Goal: Transaction & Acquisition: Purchase product/service

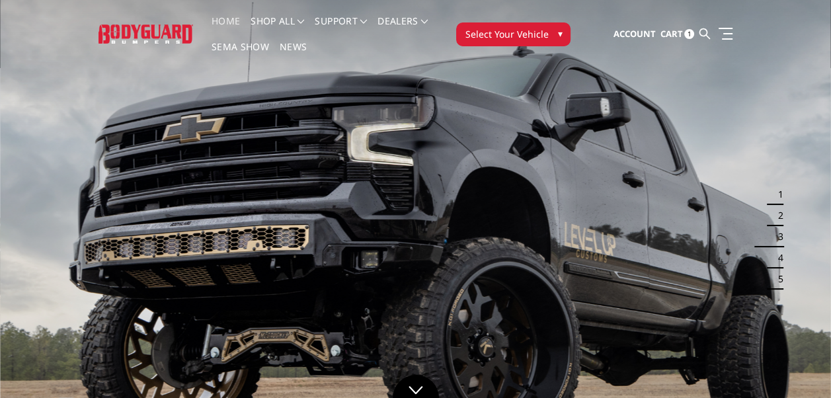
click at [689, 32] on span "1" at bounding box center [689, 34] width 10 height 10
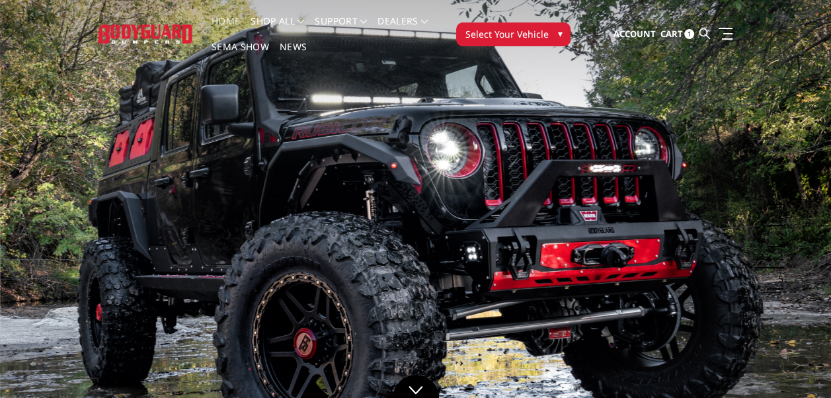
click at [230, 20] on link "Home" at bounding box center [226, 30] width 28 height 26
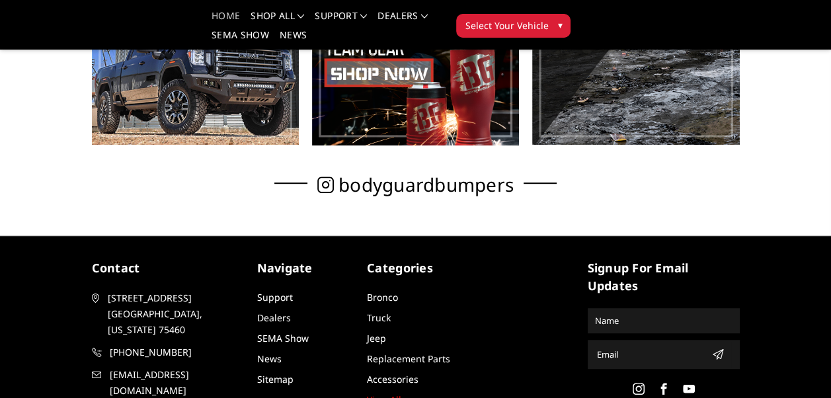
scroll to position [693, 0]
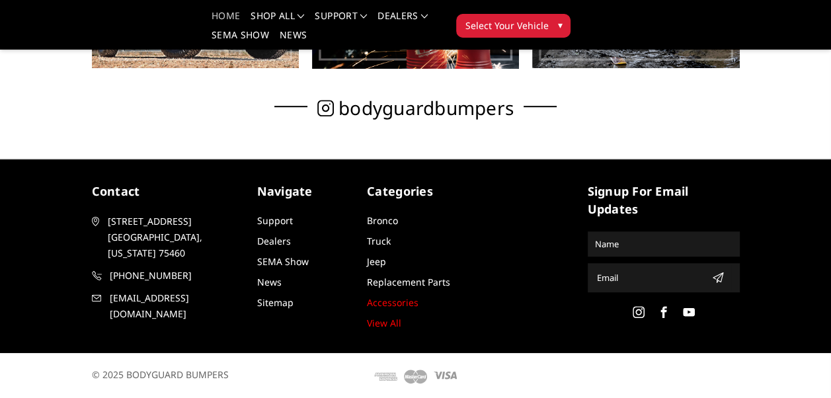
click at [396, 298] on link "Accessories" at bounding box center [393, 302] width 52 height 13
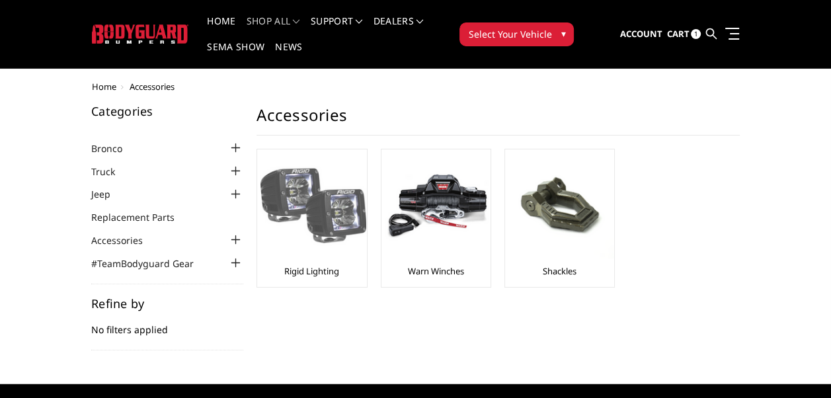
click at [314, 198] on img at bounding box center [313, 206] width 106 height 106
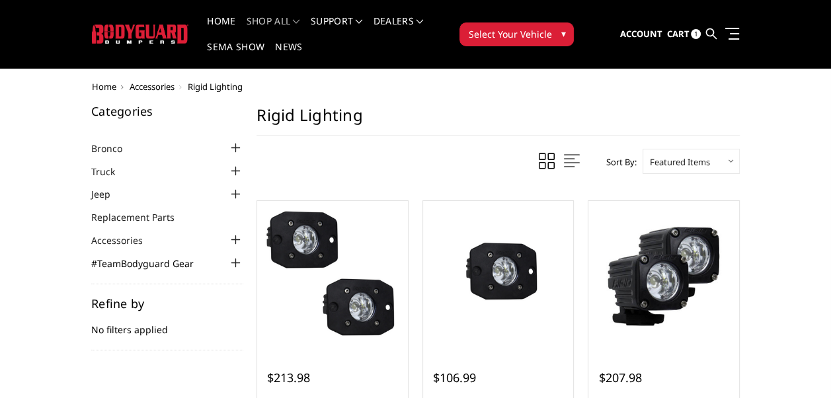
click at [167, 261] on link "#TeamBodyguard Gear" at bounding box center [150, 263] width 119 height 14
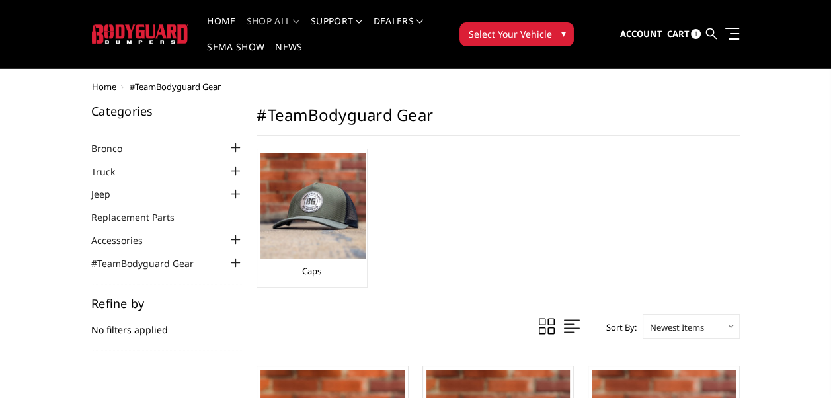
click at [237, 237] on div at bounding box center [235, 240] width 16 height 16
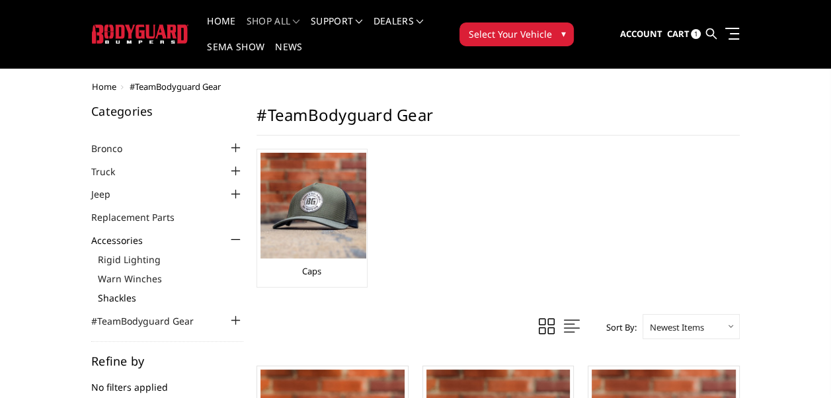
click at [116, 295] on link "Shackles" at bounding box center [170, 298] width 145 height 14
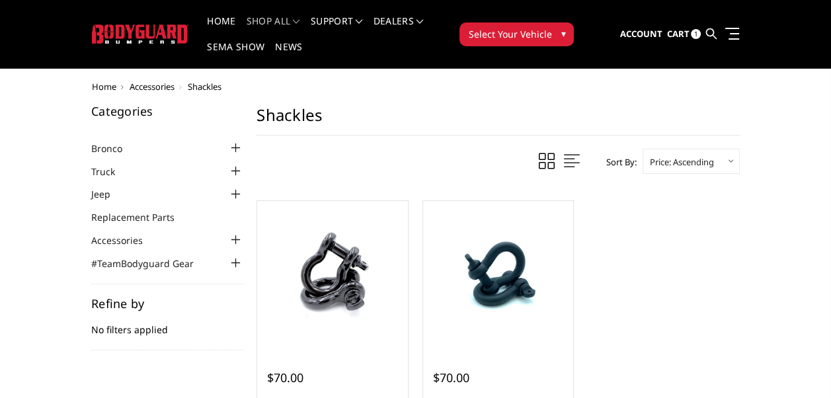
click at [235, 237] on div at bounding box center [235, 240] width 16 height 16
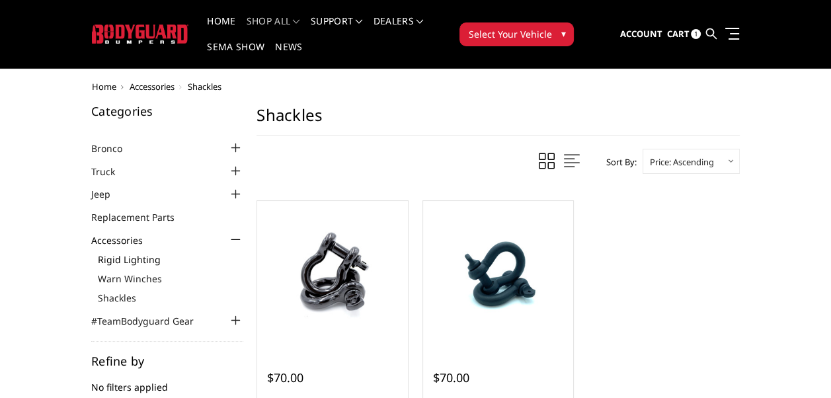
click at [157, 258] on link "Rigid Lighting" at bounding box center [170, 259] width 145 height 14
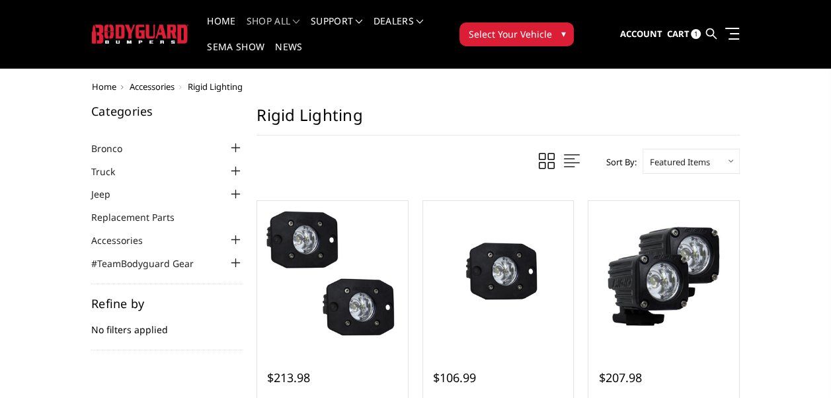
click at [682, 33] on span "Cart" at bounding box center [677, 34] width 22 height 12
click at [695, 34] on span "1" at bounding box center [696, 34] width 10 height 10
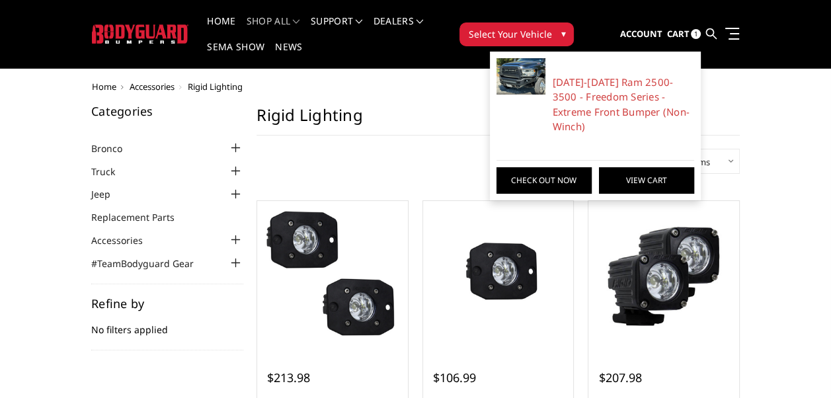
click at [633, 167] on link "View Cart" at bounding box center [646, 180] width 95 height 26
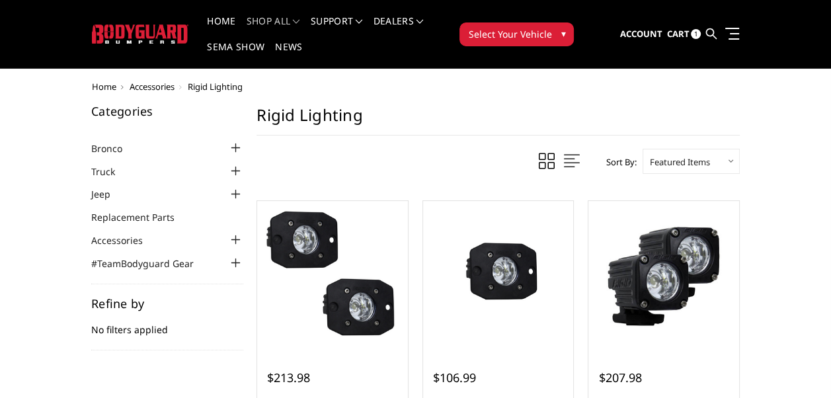
click at [235, 238] on div at bounding box center [235, 240] width 16 height 16
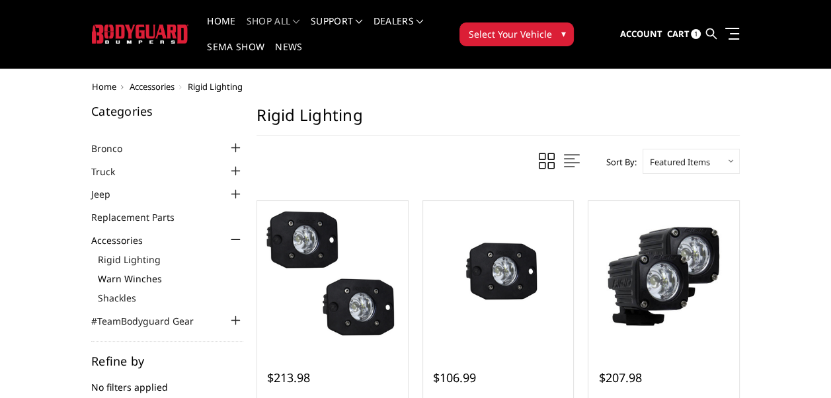
click at [149, 276] on link "Warn Winches" at bounding box center [170, 279] width 145 height 14
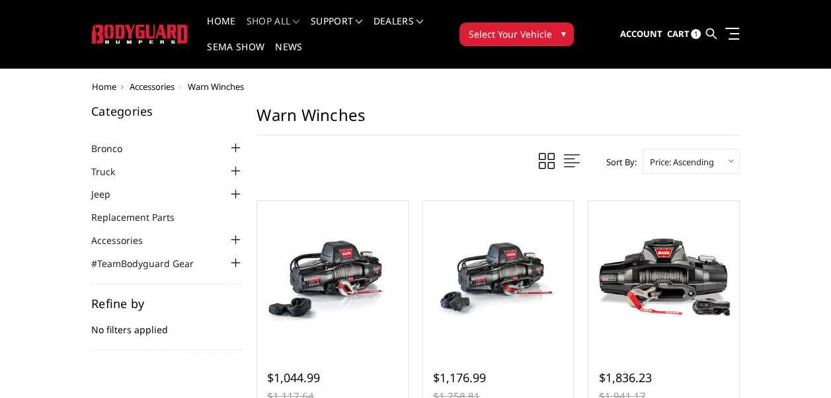
click at [235, 239] on div at bounding box center [235, 240] width 16 height 16
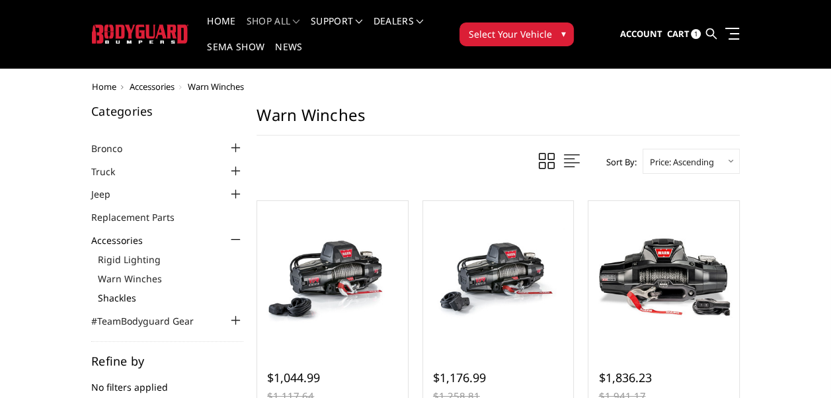
click at [127, 297] on link "Shackles" at bounding box center [170, 298] width 145 height 14
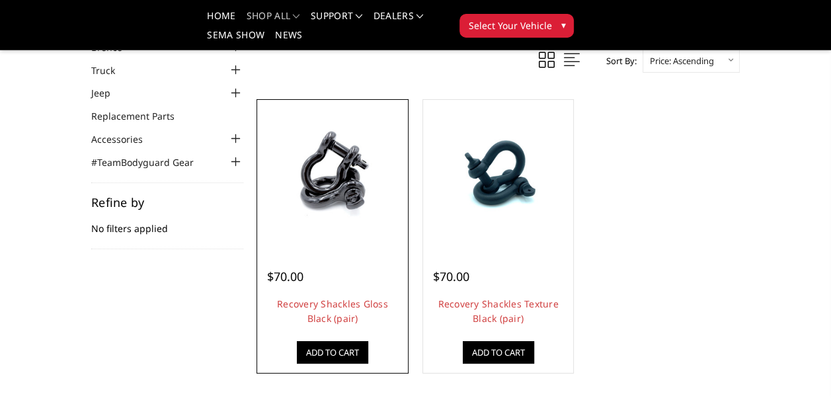
scroll to position [88, 0]
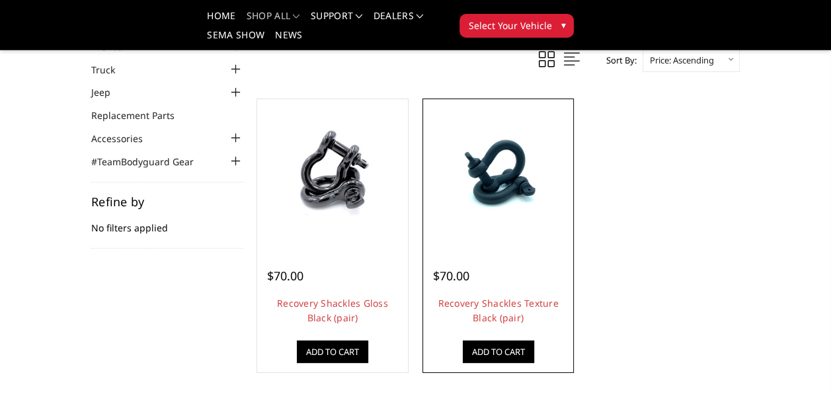
click at [500, 348] on link "Add to Cart" at bounding box center [498, 351] width 71 height 22
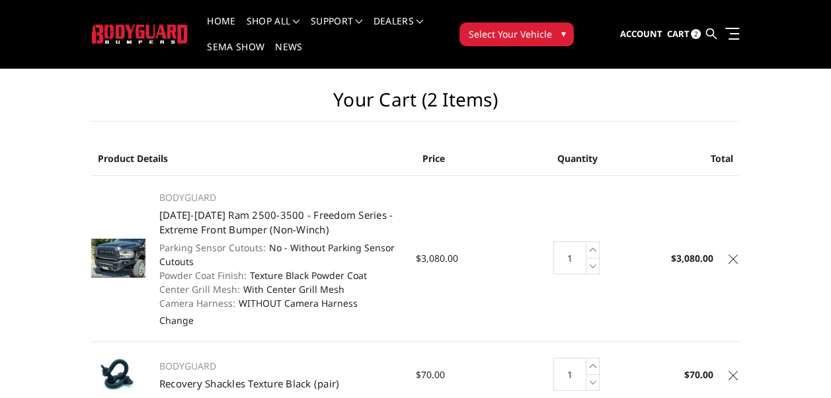
click at [112, 255] on img at bounding box center [118, 259] width 54 height 40
click at [121, 251] on img at bounding box center [118, 259] width 54 height 40
click at [177, 215] on link "[DATE]-[DATE] Ram 2500-3500 - Freedom Series - Extreme Front Bumper (Non-Winch)" at bounding box center [276, 222] width 234 height 28
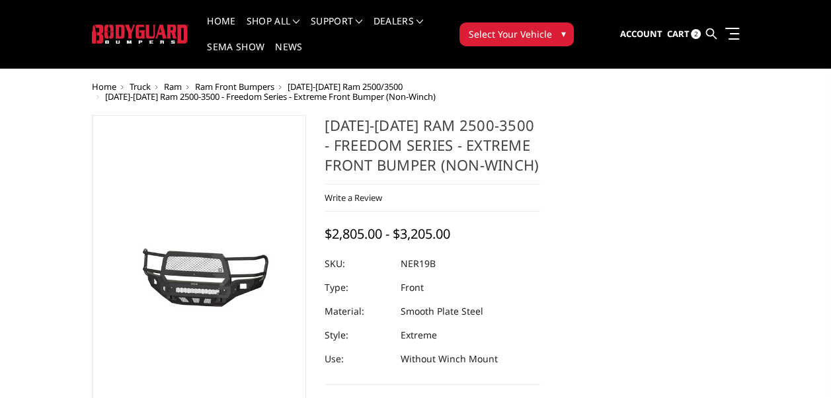
click at [214, 295] on img at bounding box center [155, 278] width 846 height 396
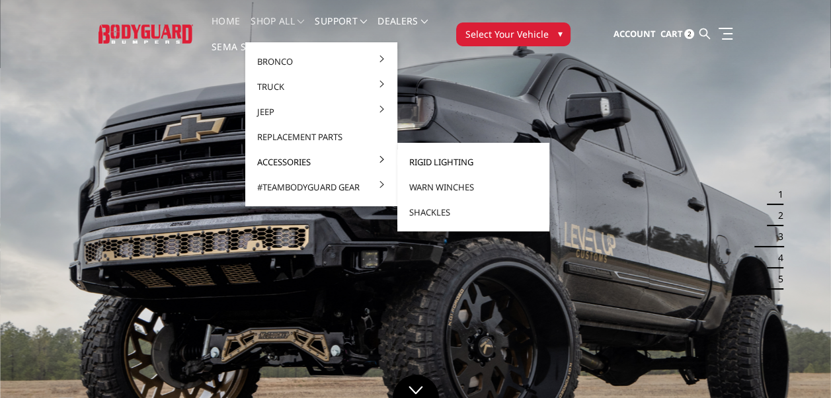
click at [419, 161] on link "Rigid Lighting" at bounding box center [473, 161] width 141 height 25
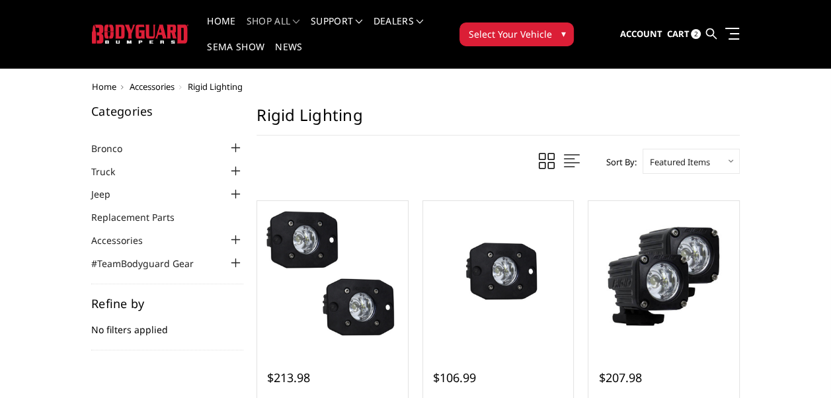
click at [126, 33] on img at bounding box center [140, 33] width 97 height 19
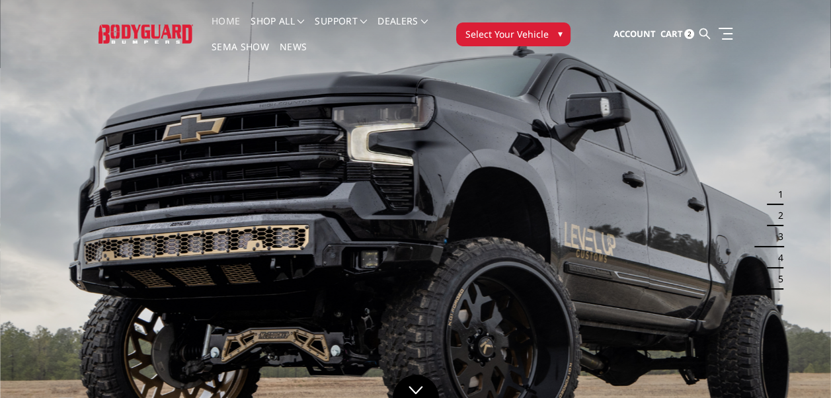
click at [524, 36] on span "Select Your Vehicle" at bounding box center [506, 34] width 83 height 14
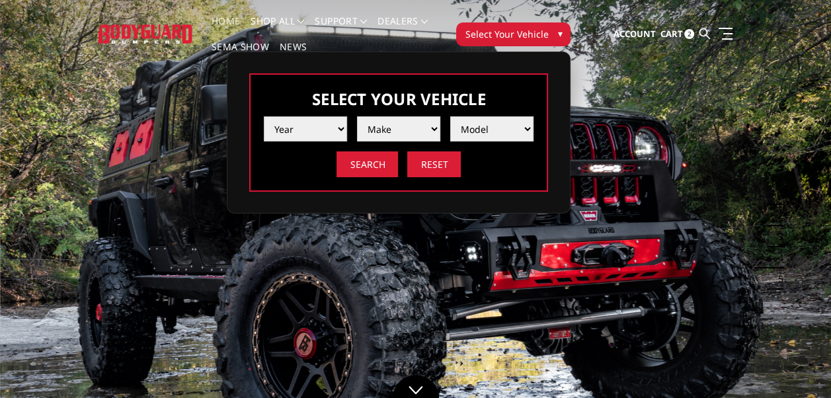
click at [340, 126] on select "Year 2025 2024 2023 2022 2021 2020 2019 2018 2017 2016 2015 2014 2013 2012 2011…" at bounding box center [305, 128] width 83 height 25
select select "yr_2024"
click at [264, 116] on select "Year 2025 2024 2023 2022 2021 2020 2019 2018 2017 2016 2015 2014 2013 2012 2011…" at bounding box center [305, 128] width 83 height 25
click at [394, 131] on select "Make Chevrolet Ford GMC Ram Toyota" at bounding box center [398, 128] width 83 height 25
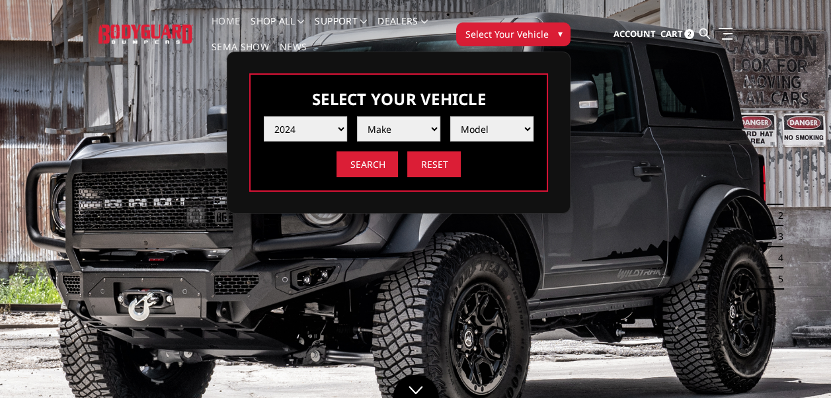
select select "mk_ram"
click at [357, 116] on select "Make Chevrolet Ford GMC Ram Toyota" at bounding box center [398, 128] width 83 height 25
click at [467, 126] on select "Model 1500 6-Lug 1500 Rebel 2500 / 3500 4500 / 5500 TRX" at bounding box center [491, 128] width 83 height 25
select select "md_2500-3500"
click at [450, 116] on select "Model 1500 6-Lug 1500 Rebel 2500 / 3500 4500 / 5500 TRX" at bounding box center [491, 128] width 83 height 25
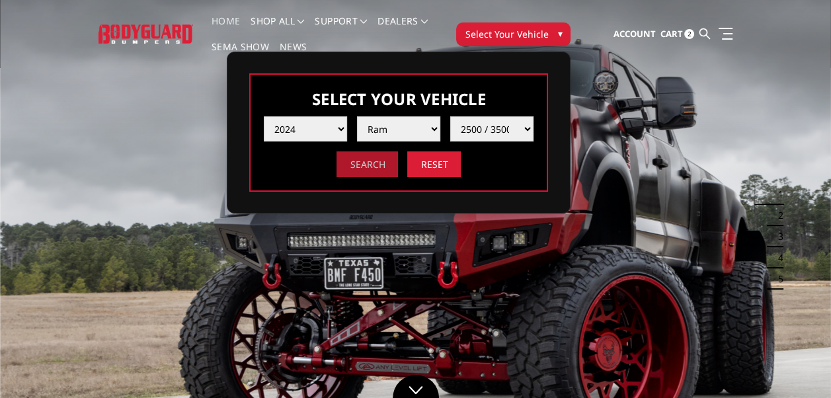
click at [364, 163] on input "Search" at bounding box center [366, 164] width 61 height 26
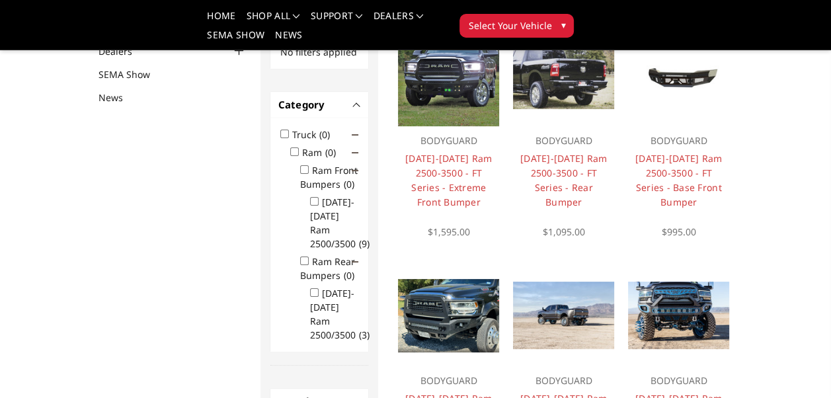
scroll to position [171, 0]
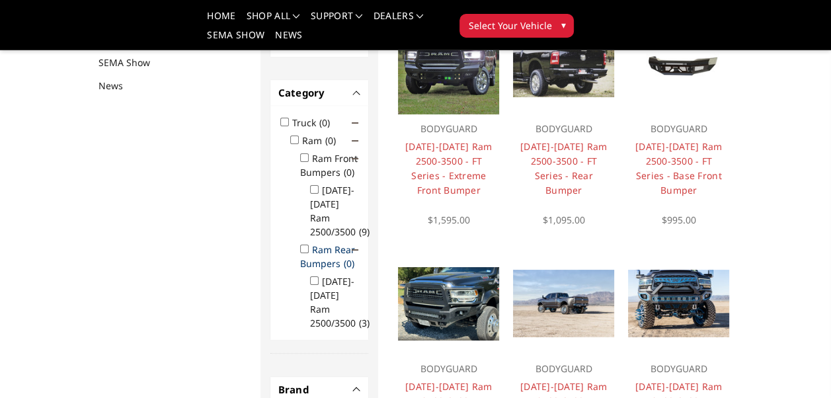
click at [304, 245] on input "Ram Rear Bumpers (0)" at bounding box center [304, 249] width 9 height 9
checkbox input "true"
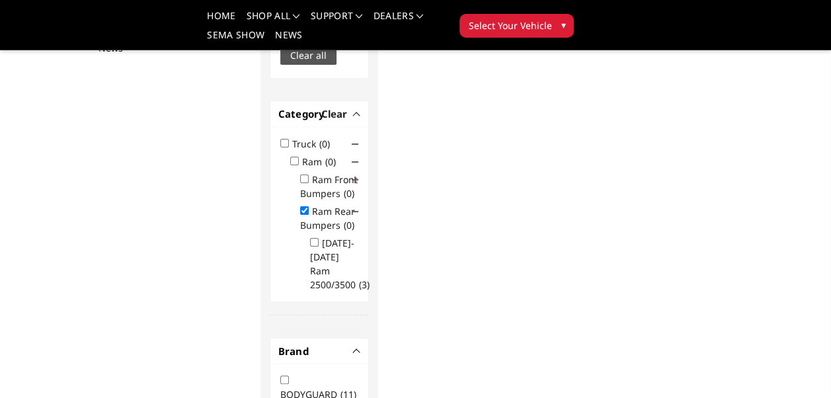
scroll to position [212, 0]
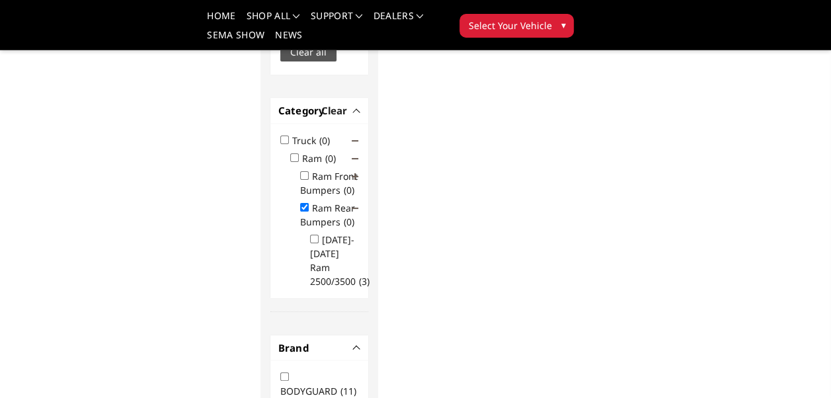
click at [315, 235] on input "2019-2025 Ram 2500/3500 (3)" at bounding box center [314, 239] width 9 height 9
checkbox input "true"
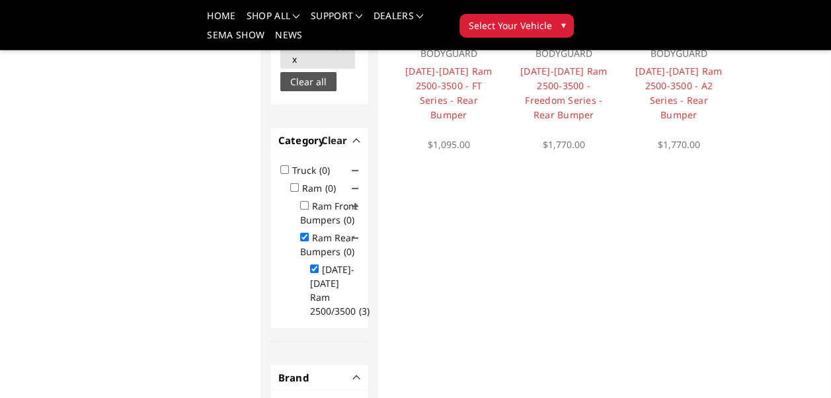
scroll to position [300, 0]
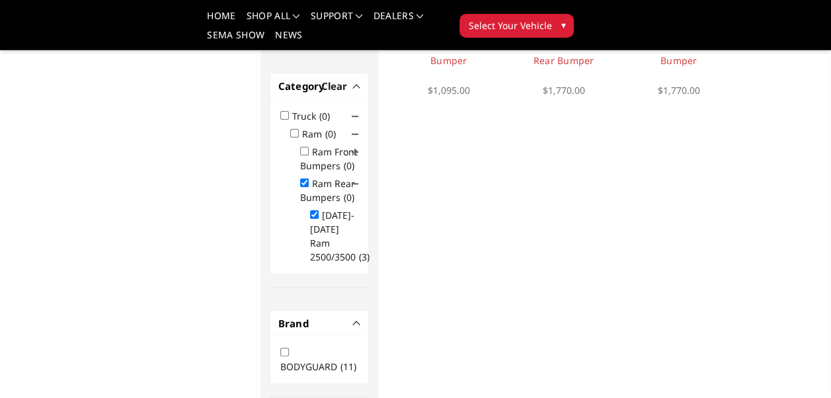
click at [284, 349] on input "BODYGUARD (11)" at bounding box center [284, 352] width 9 height 9
checkbox input "true"
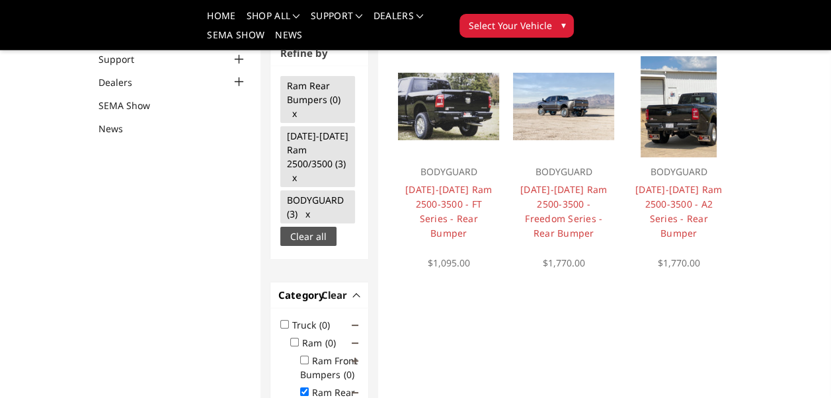
scroll to position [124, 0]
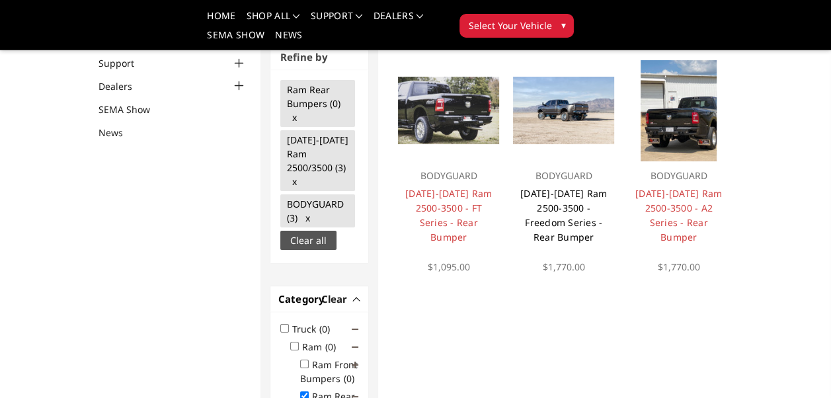
click at [560, 212] on link "[DATE]-[DATE] Ram 2500-3500 - Freedom Series - Rear Bumper" at bounding box center [563, 215] width 87 height 56
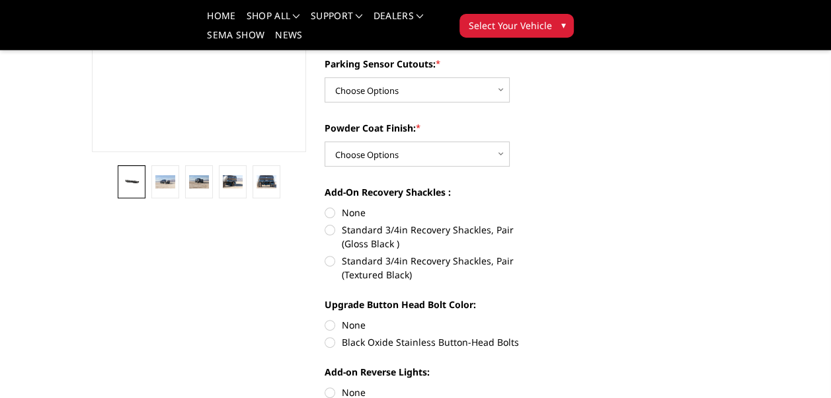
scroll to position [264, 0]
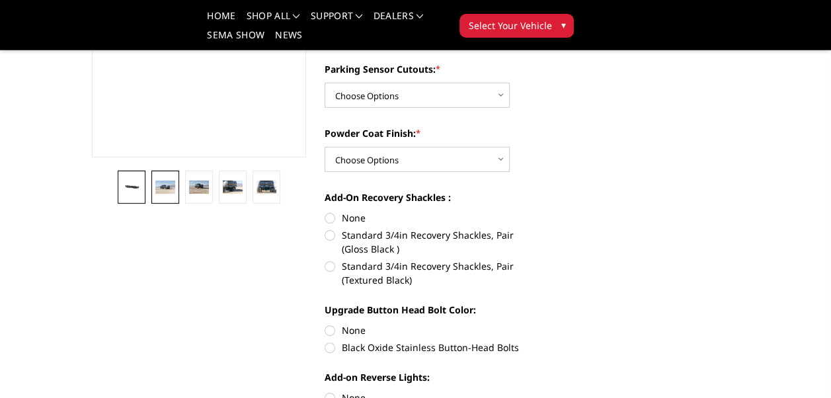
click at [172, 186] on img at bounding box center [164, 186] width 19 height 13
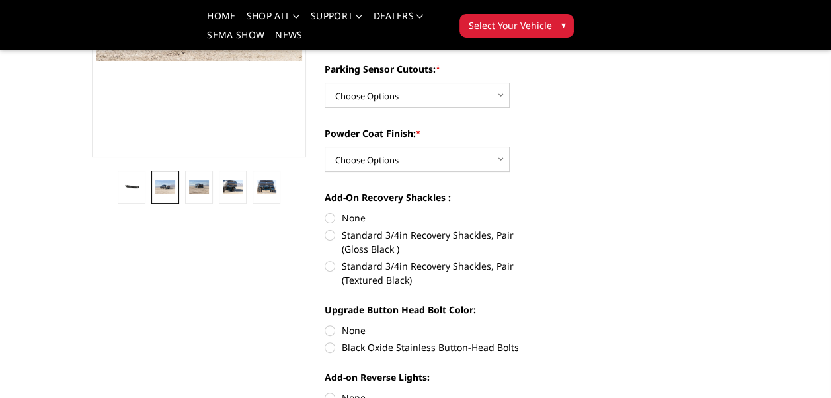
scroll to position [245, 0]
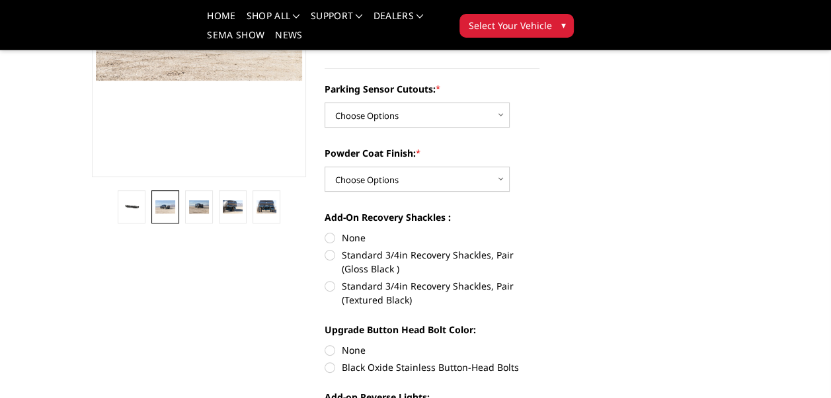
click at [167, 210] on img at bounding box center [164, 206] width 19 height 13
click at [196, 208] on img at bounding box center [198, 206] width 19 height 13
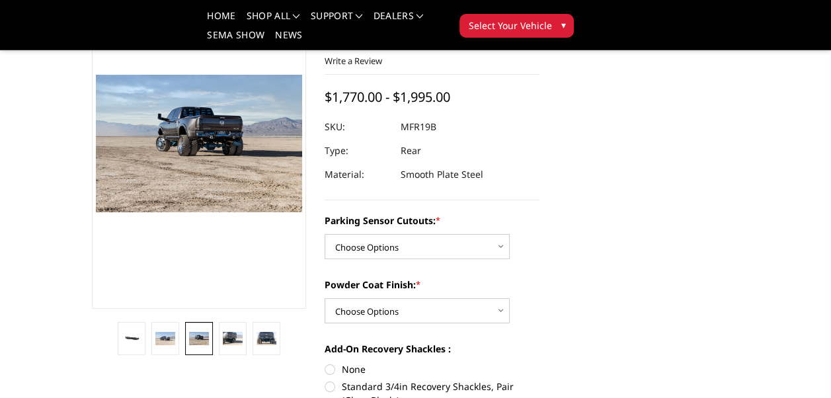
scroll to position [69, 0]
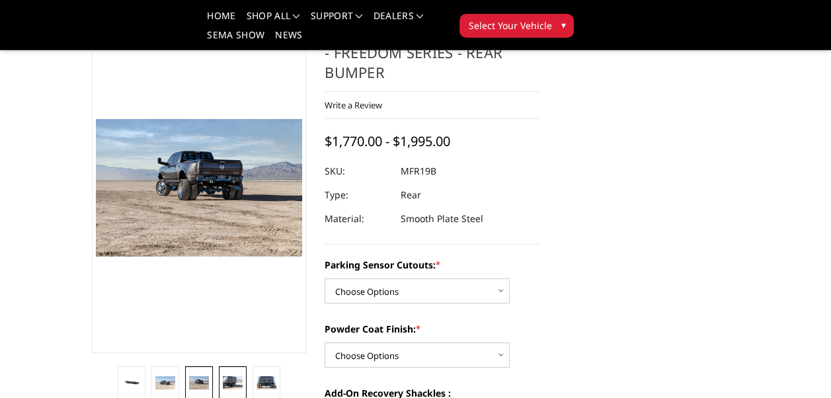
click at [235, 382] on img at bounding box center [232, 382] width 19 height 13
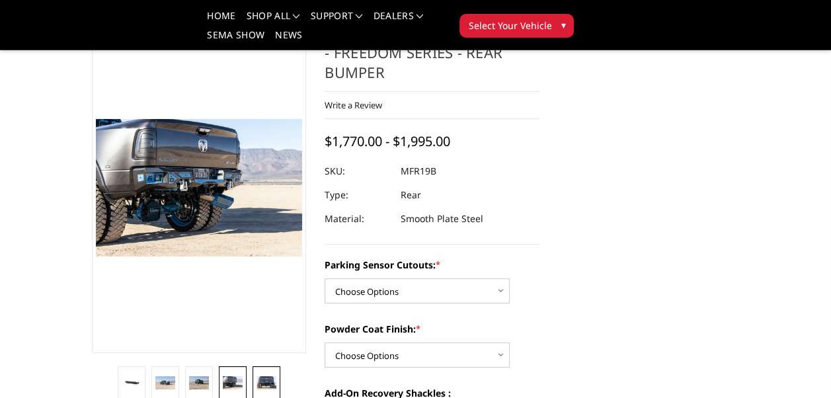
click at [272, 379] on img at bounding box center [265, 382] width 19 height 13
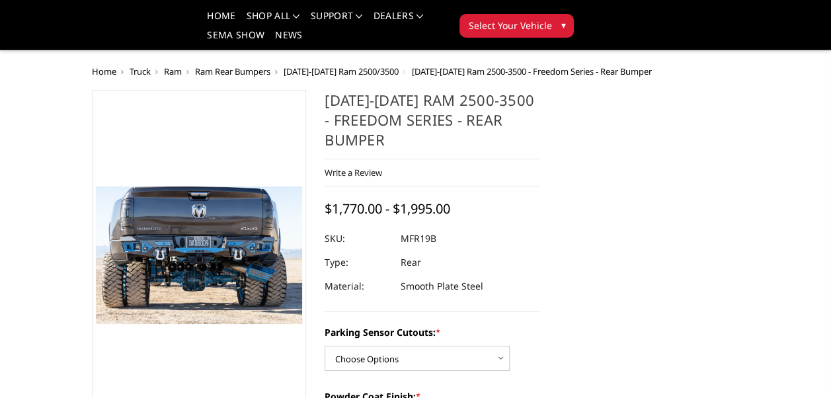
scroll to position [0, 0]
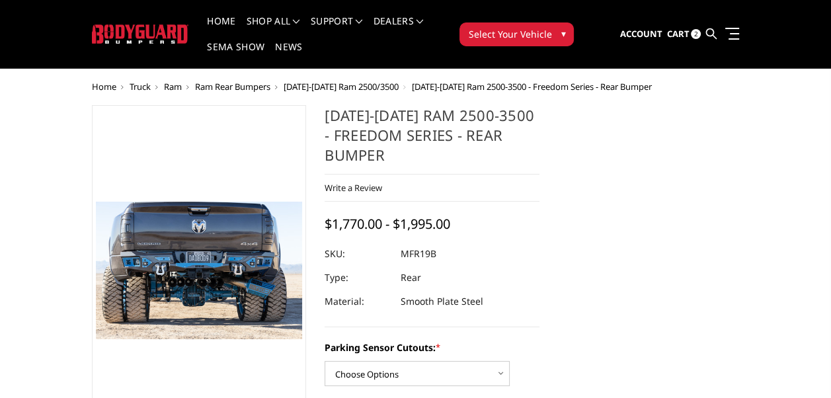
click at [691, 33] on span "2" at bounding box center [696, 34] width 10 height 10
